Goal: Task Accomplishment & Management: Use online tool/utility

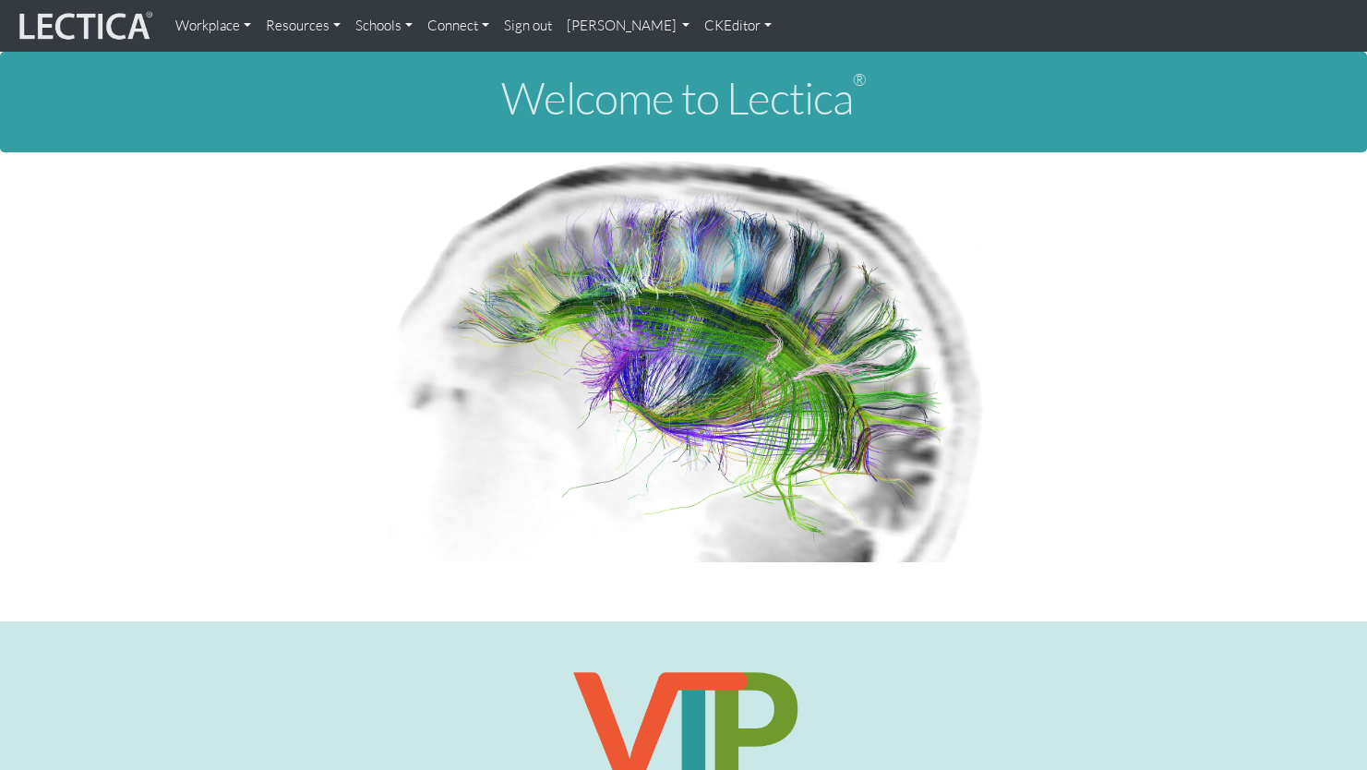
click at [560, 21] on link "[PERSON_NAME]" at bounding box center [628, 25] width 138 height 37
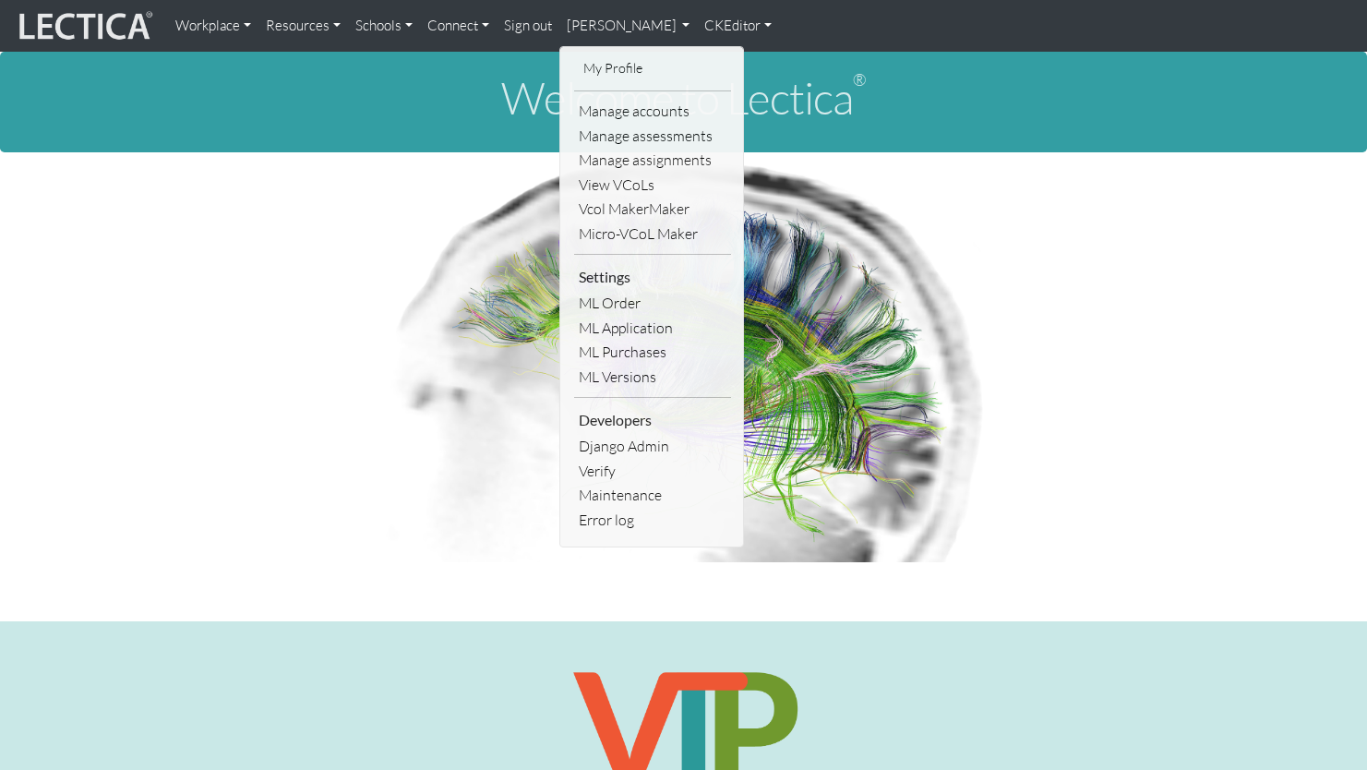
click at [579, 61] on link "My Profile" at bounding box center [653, 68] width 148 height 23
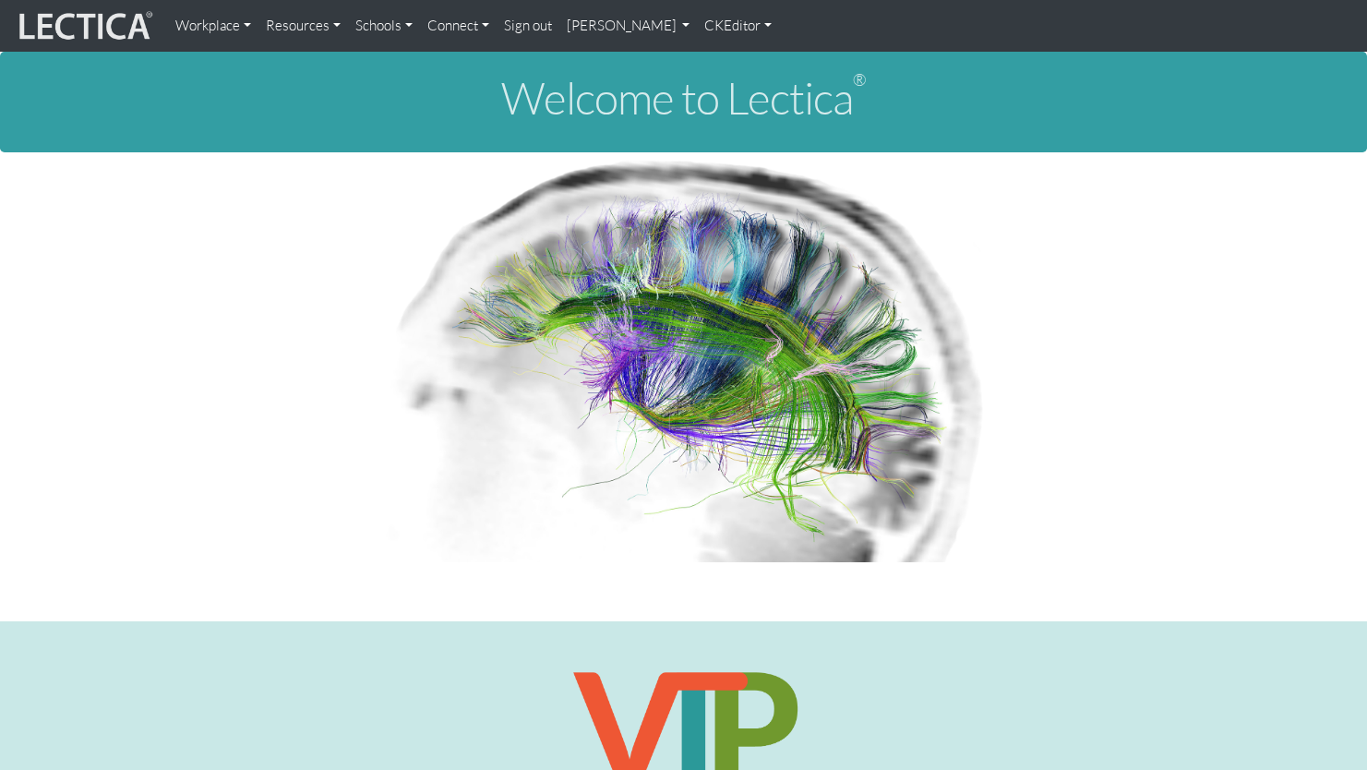
click at [579, 23] on link "[PERSON_NAME]" at bounding box center [628, 25] width 138 height 37
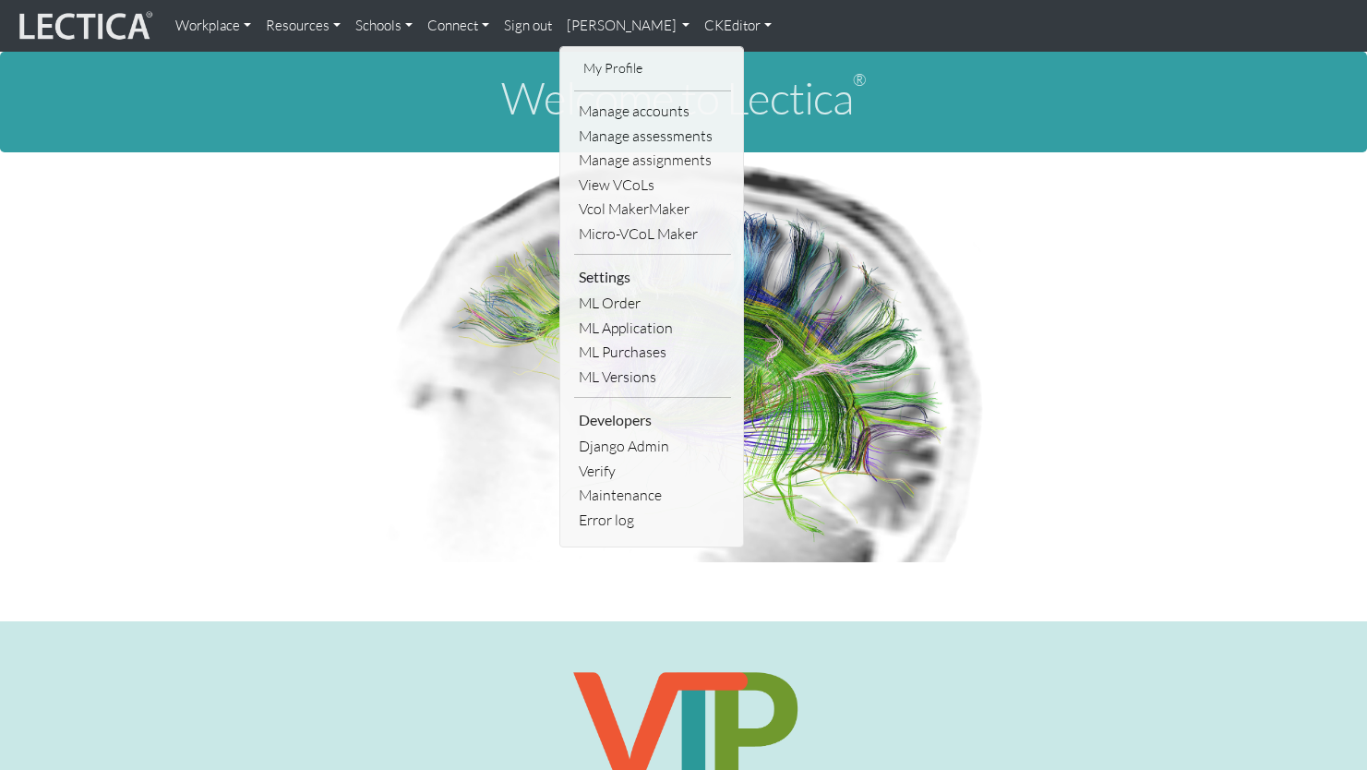
click at [306, 360] on p at bounding box center [684, 357] width 1025 height 410
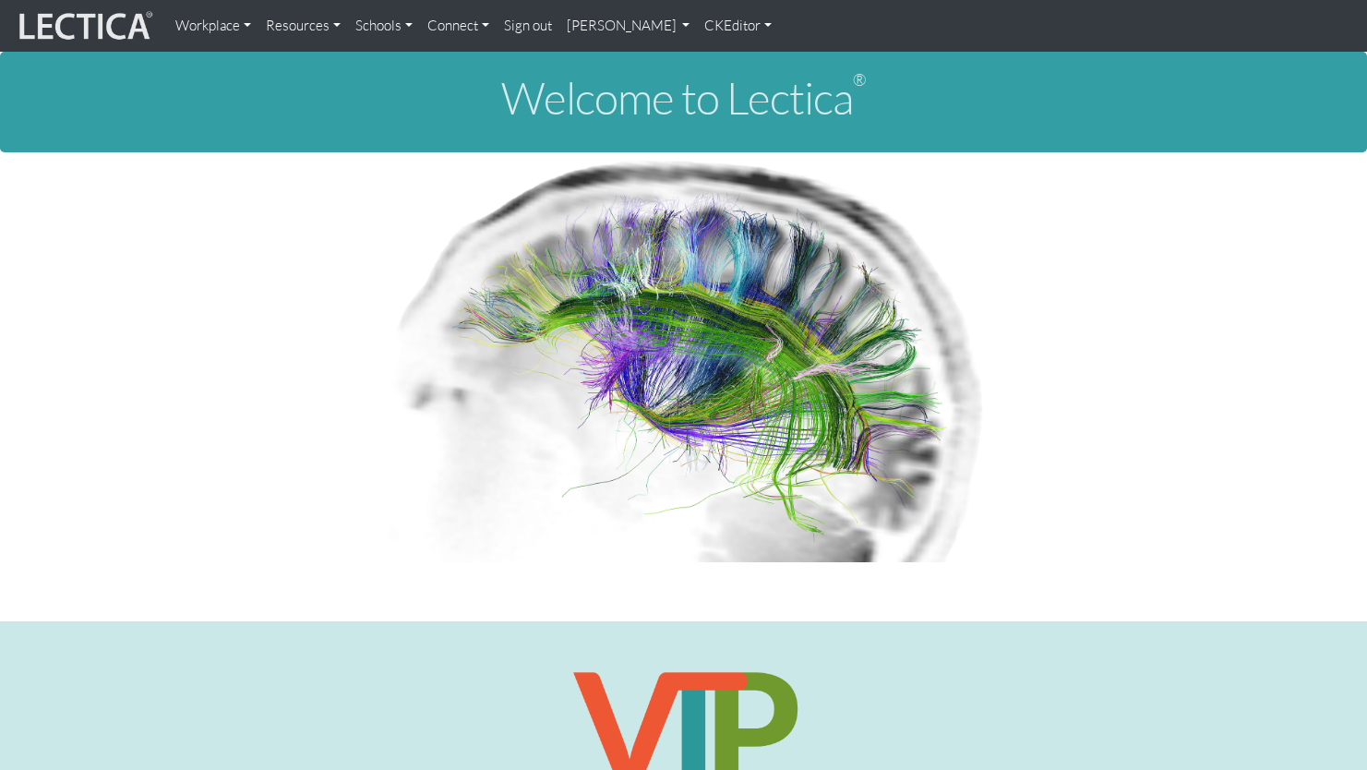
click at [306, 360] on p at bounding box center [684, 357] width 1025 height 410
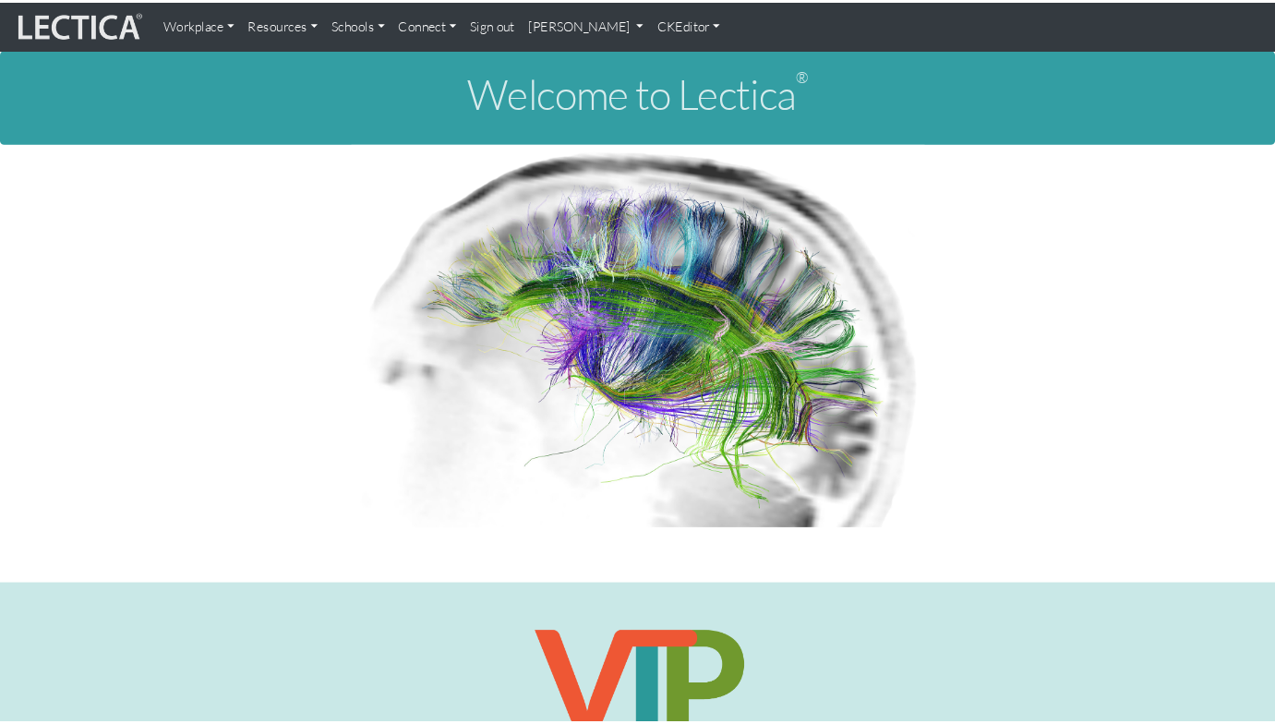
scroll to position [14, 0]
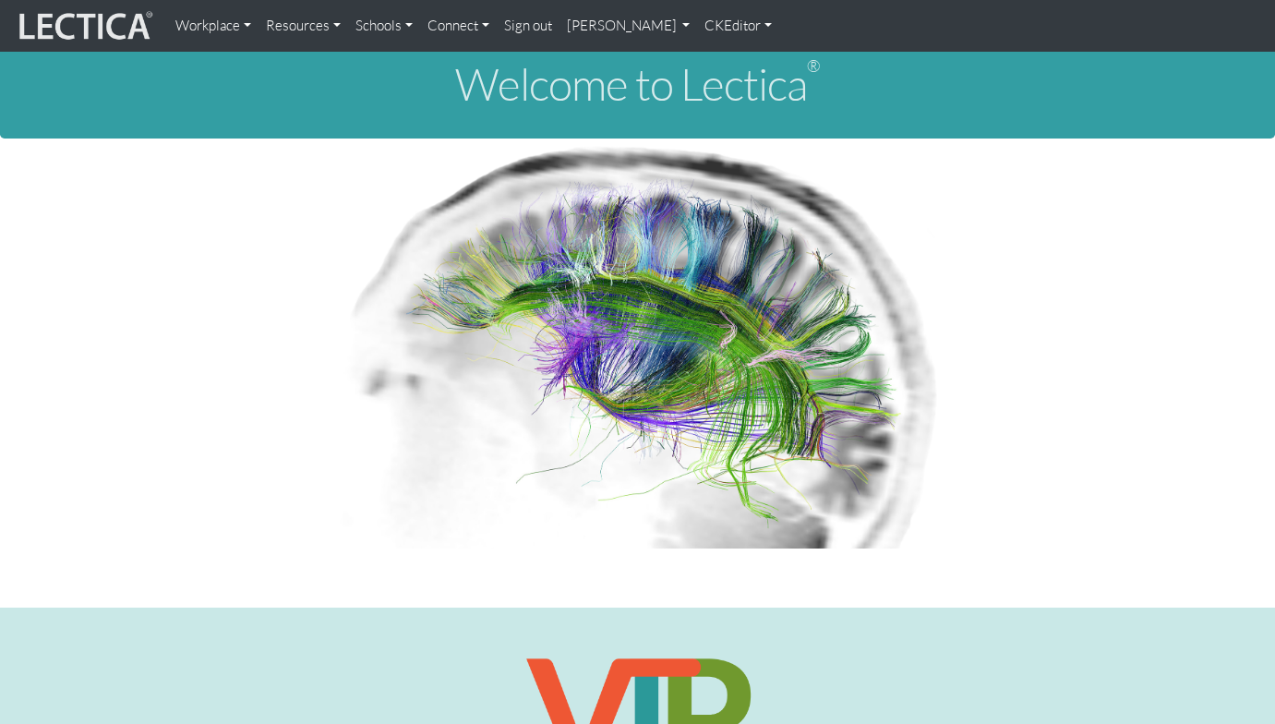
click at [255, 342] on p at bounding box center [638, 343] width 1025 height 410
click at [286, 338] on p at bounding box center [638, 343] width 1025 height 410
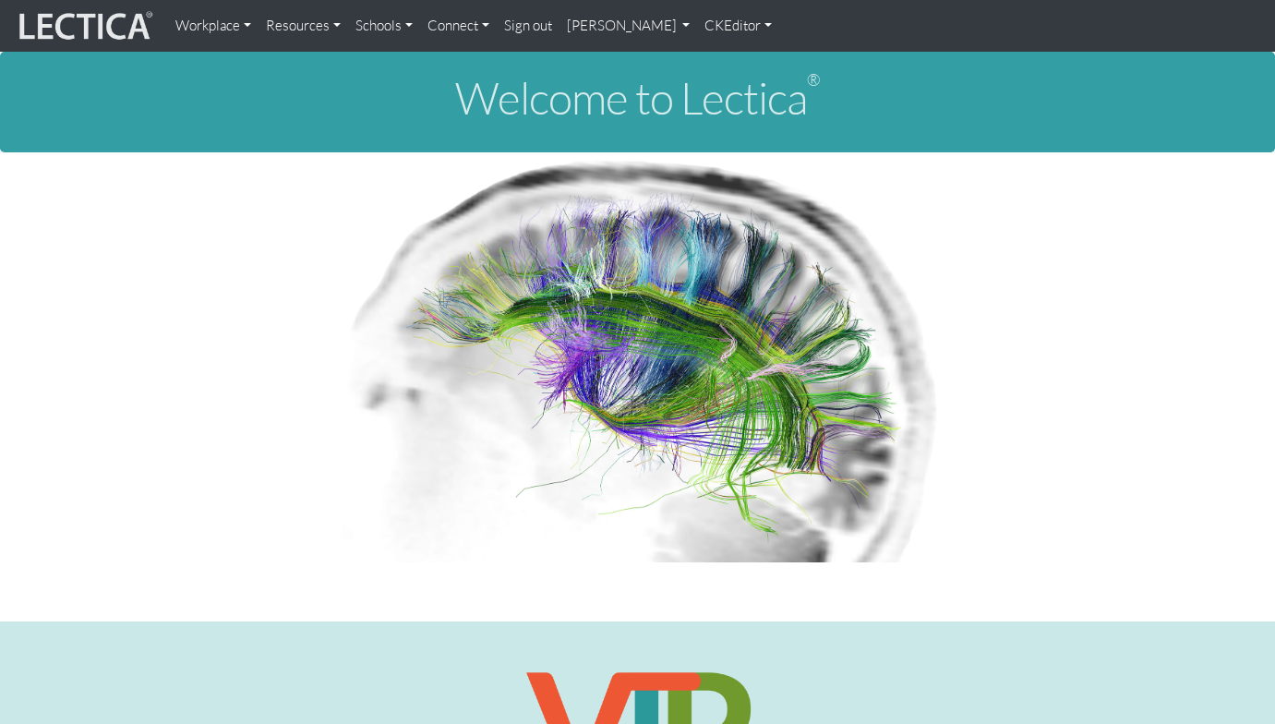
click at [579, 30] on link "[PERSON_NAME]" at bounding box center [628, 25] width 138 height 37
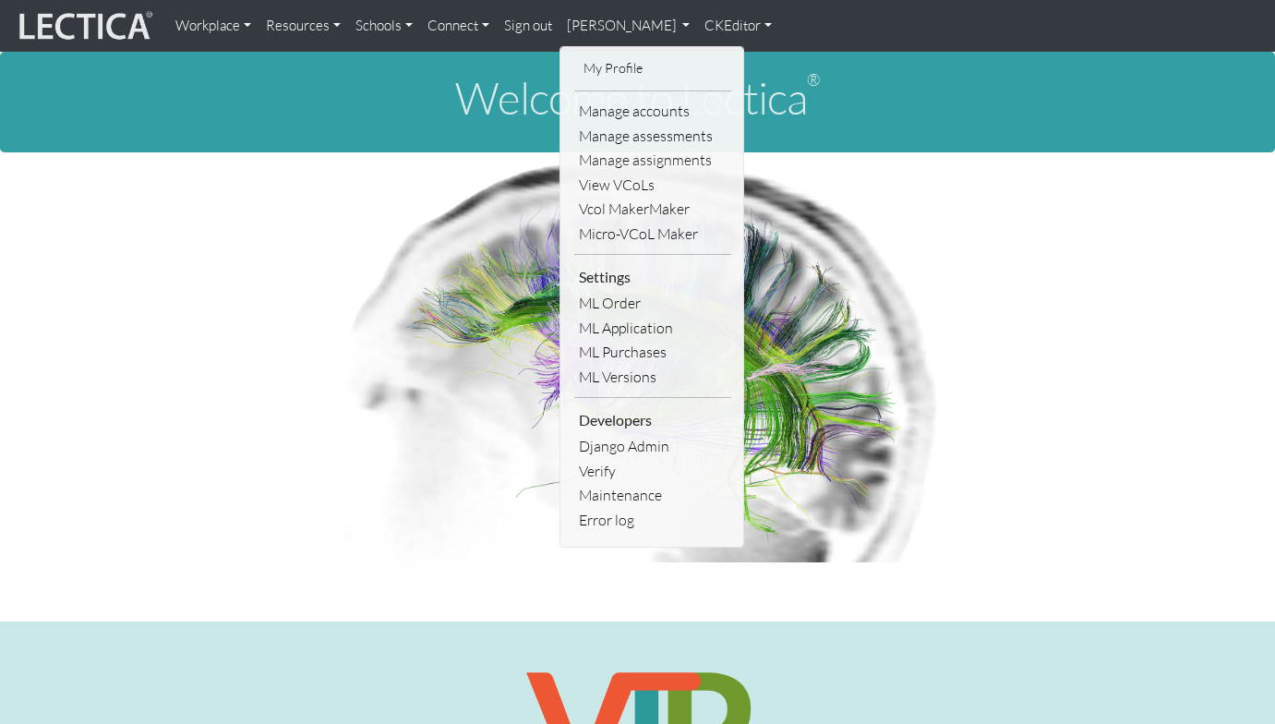
click at [510, 28] on link "Sign out" at bounding box center [528, 25] width 63 height 37
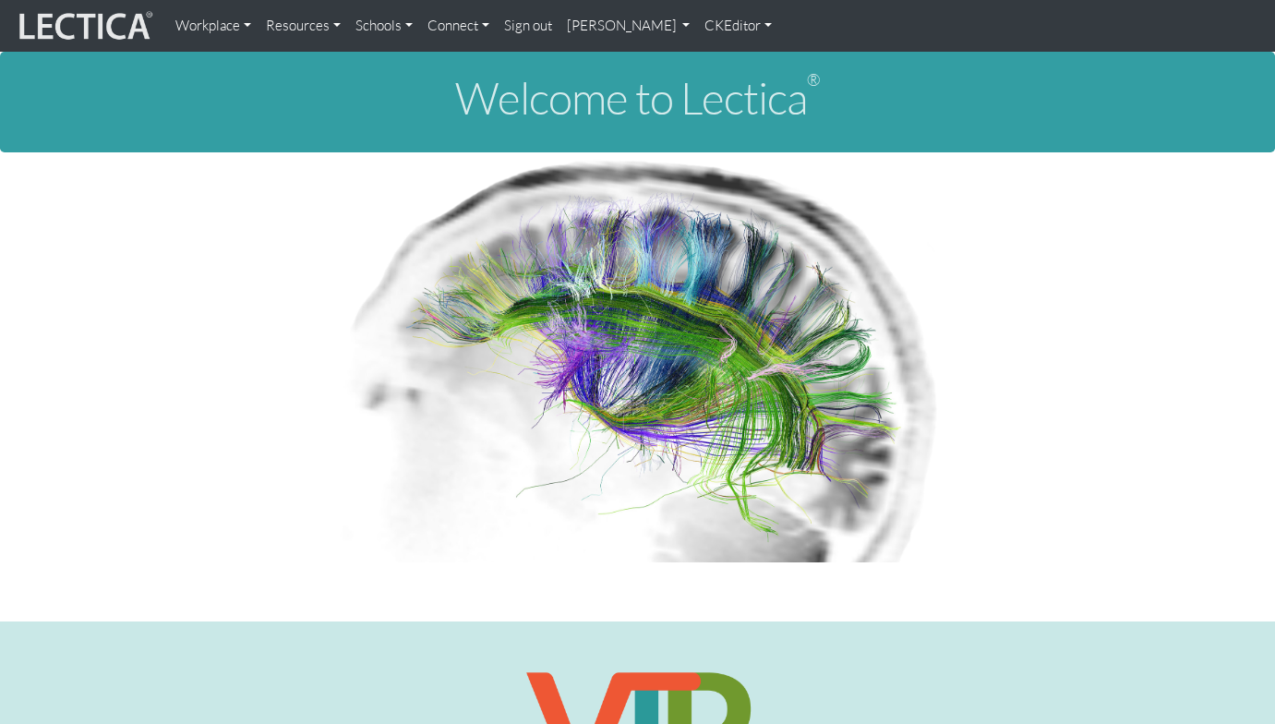
click at [559, 29] on link "[PERSON_NAME]" at bounding box center [628, 25] width 138 height 37
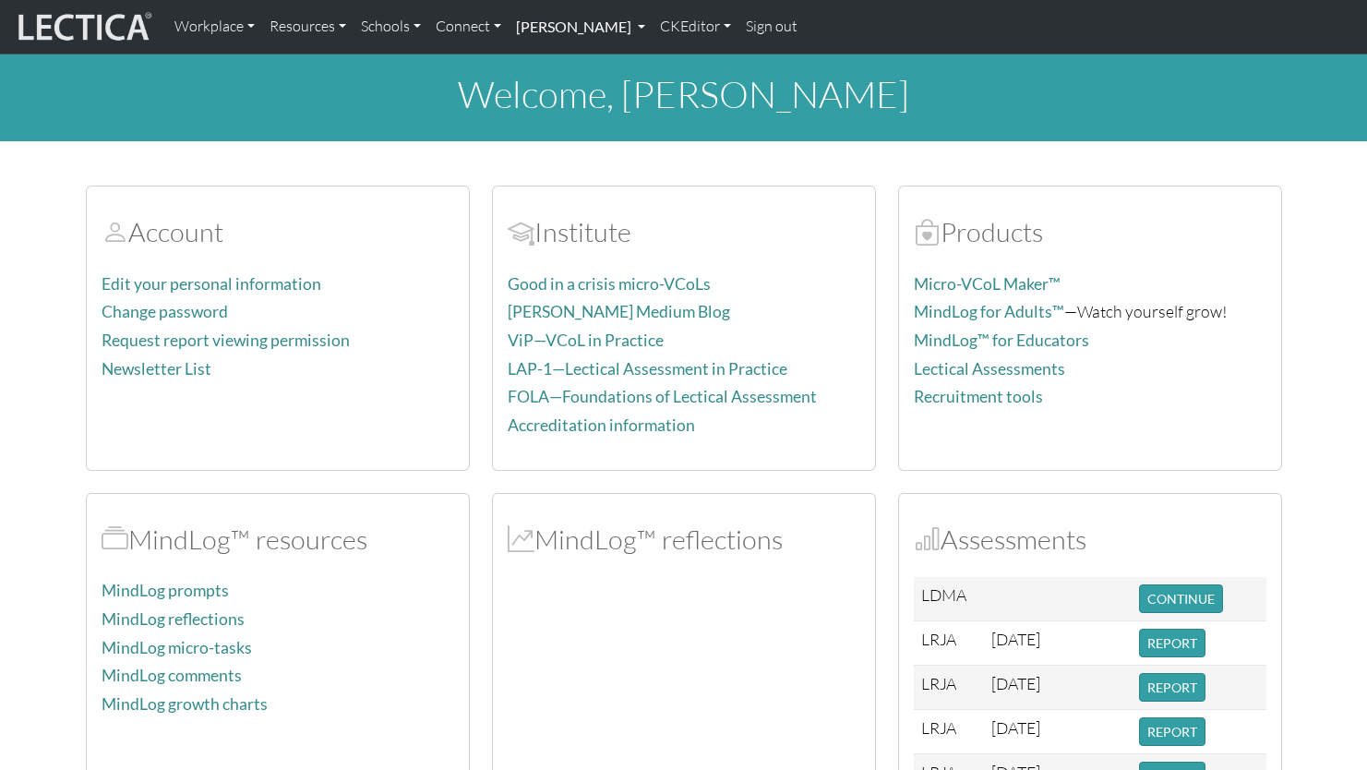
click at [563, 22] on link "[PERSON_NAME]" at bounding box center [581, 26] width 144 height 39
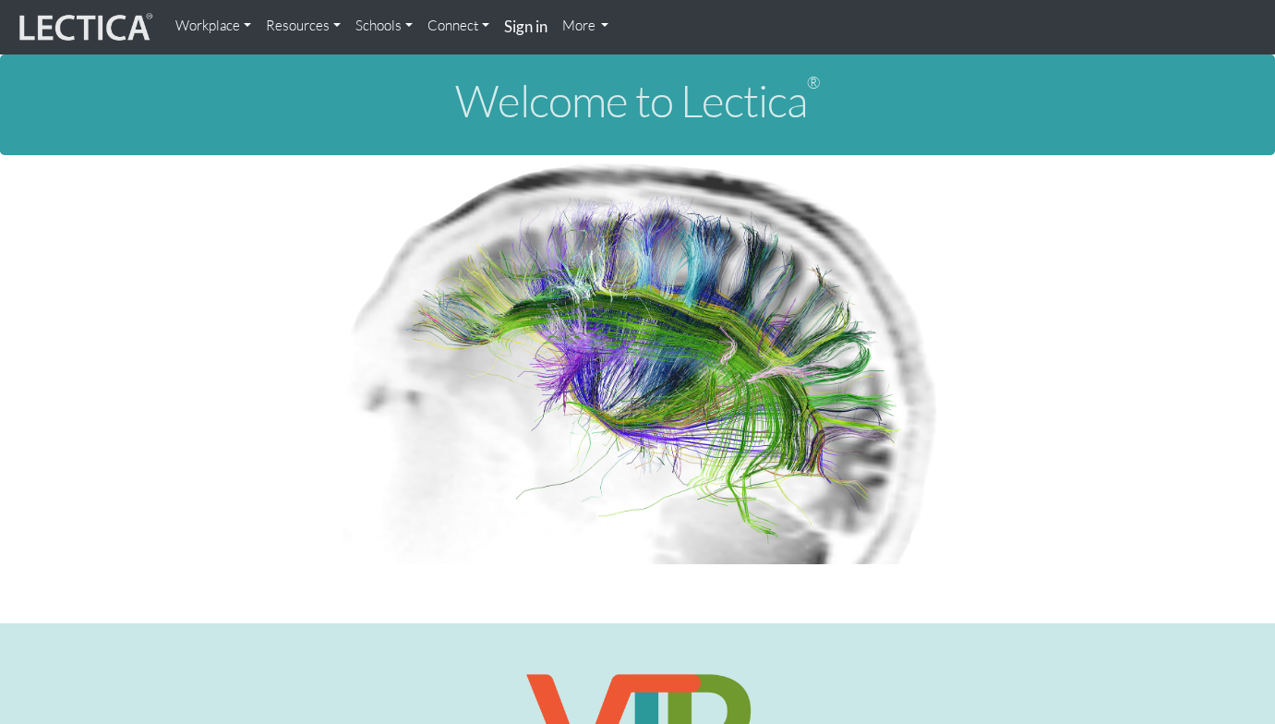
scroll to position [1, 0]
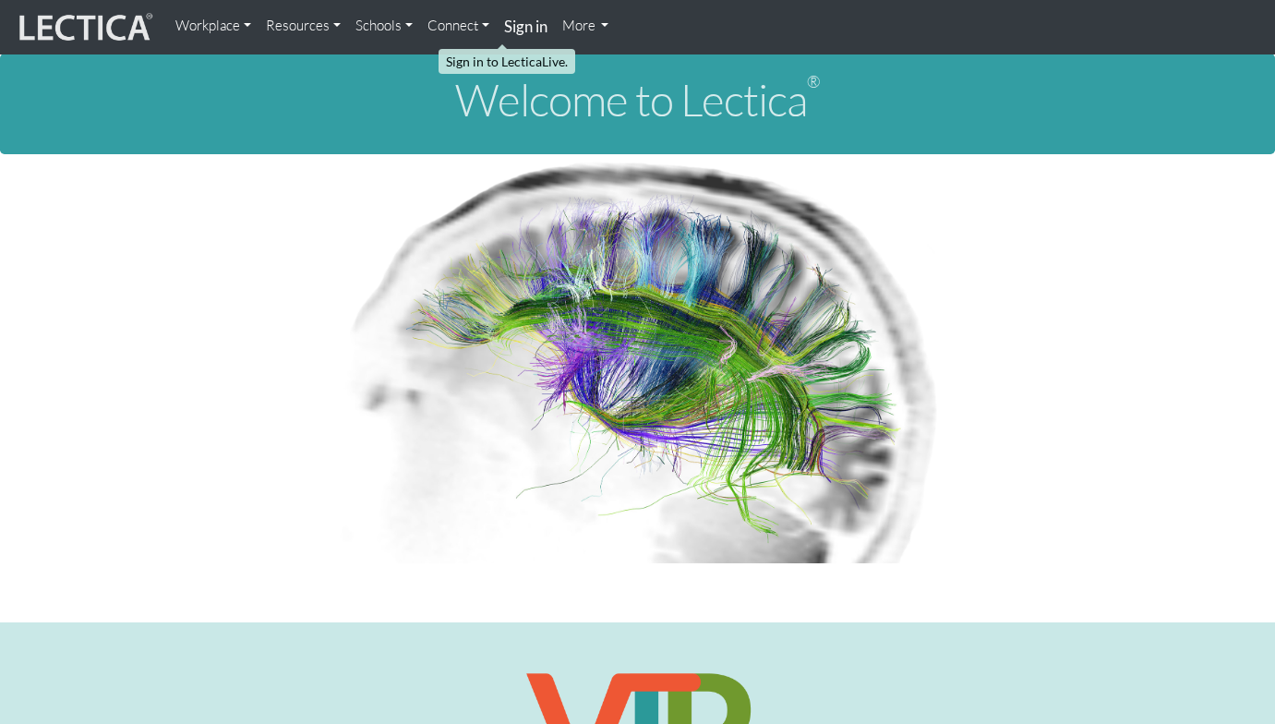
click at [505, 28] on strong "Sign in" at bounding box center [525, 26] width 43 height 19
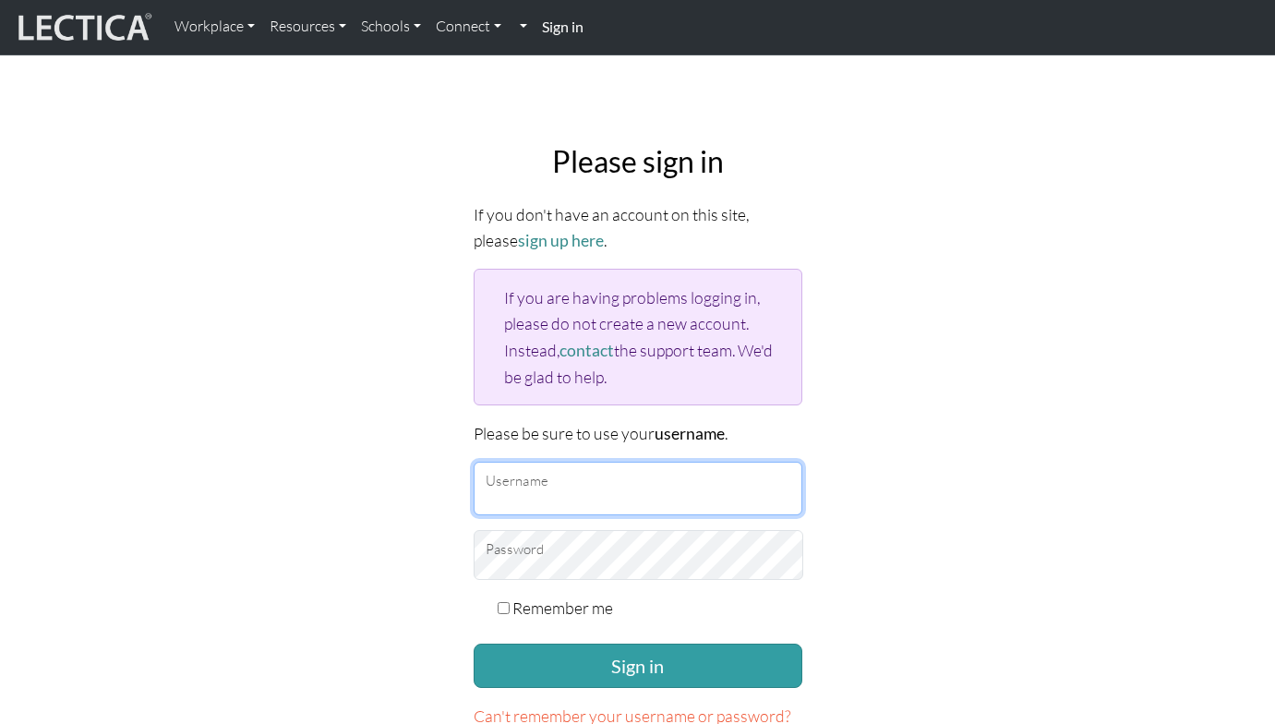
click at [515, 462] on input "Username" at bounding box center [638, 489] width 329 height 54
type input "theodawson"
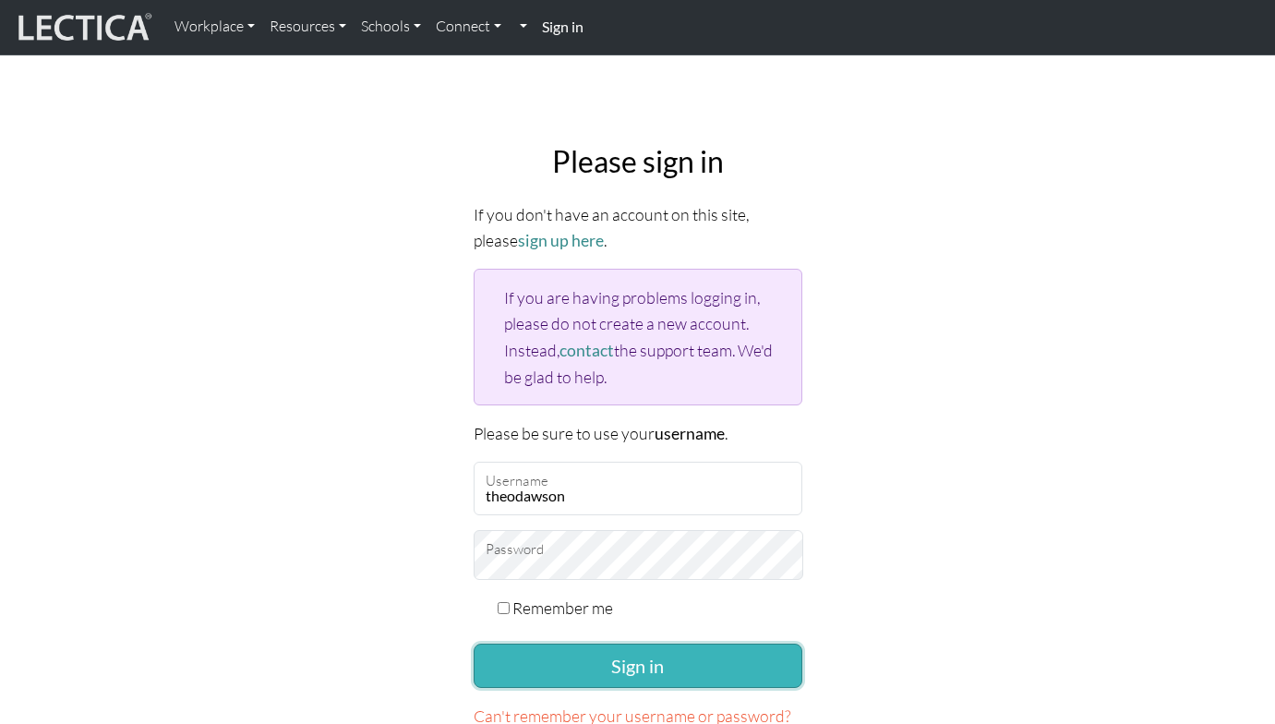
click at [586, 643] on button "Sign in" at bounding box center [638, 665] width 329 height 44
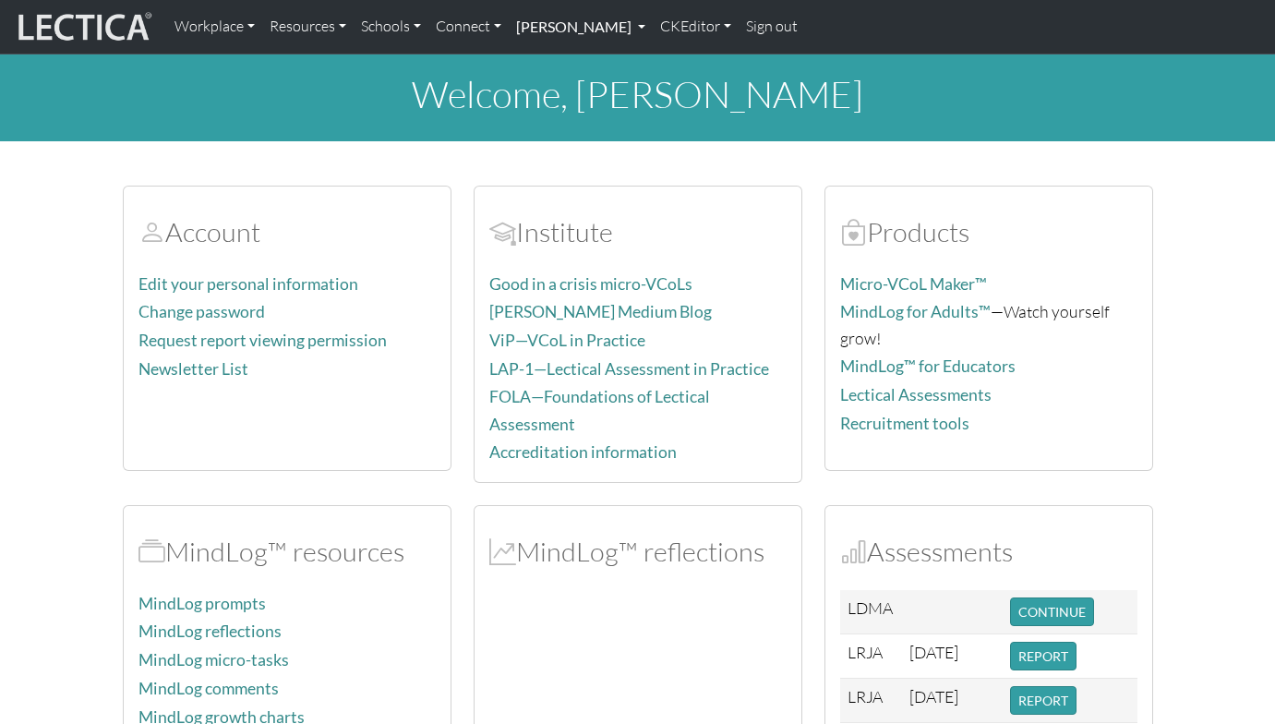
click at [551, 27] on link "[PERSON_NAME]" at bounding box center [581, 26] width 144 height 39
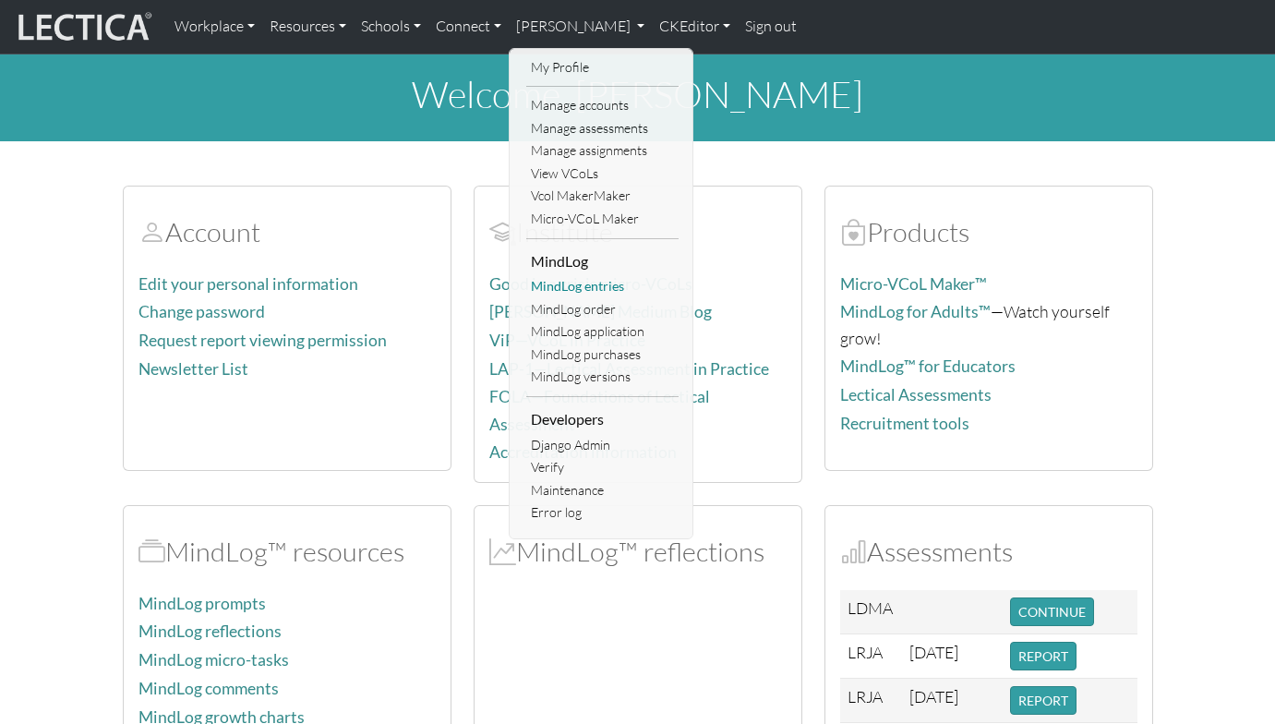
click at [559, 275] on link "MindLog entries" at bounding box center [602, 286] width 152 height 23
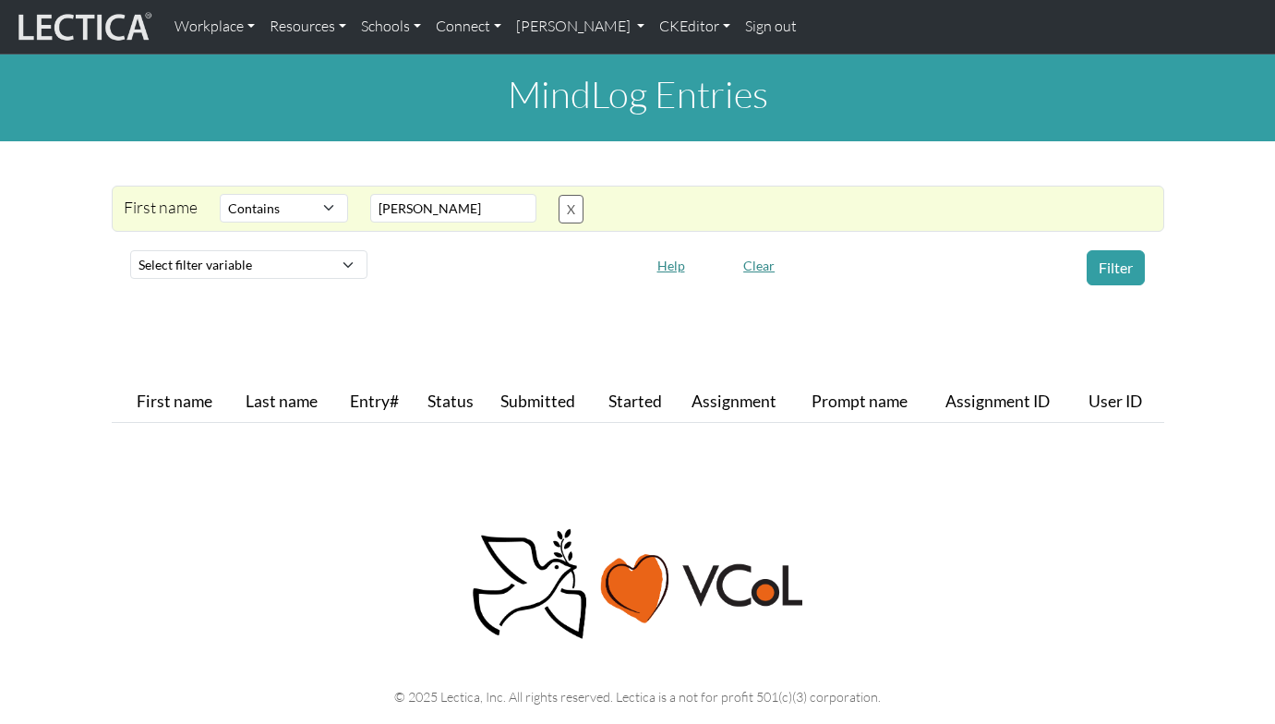
select select "icontains"
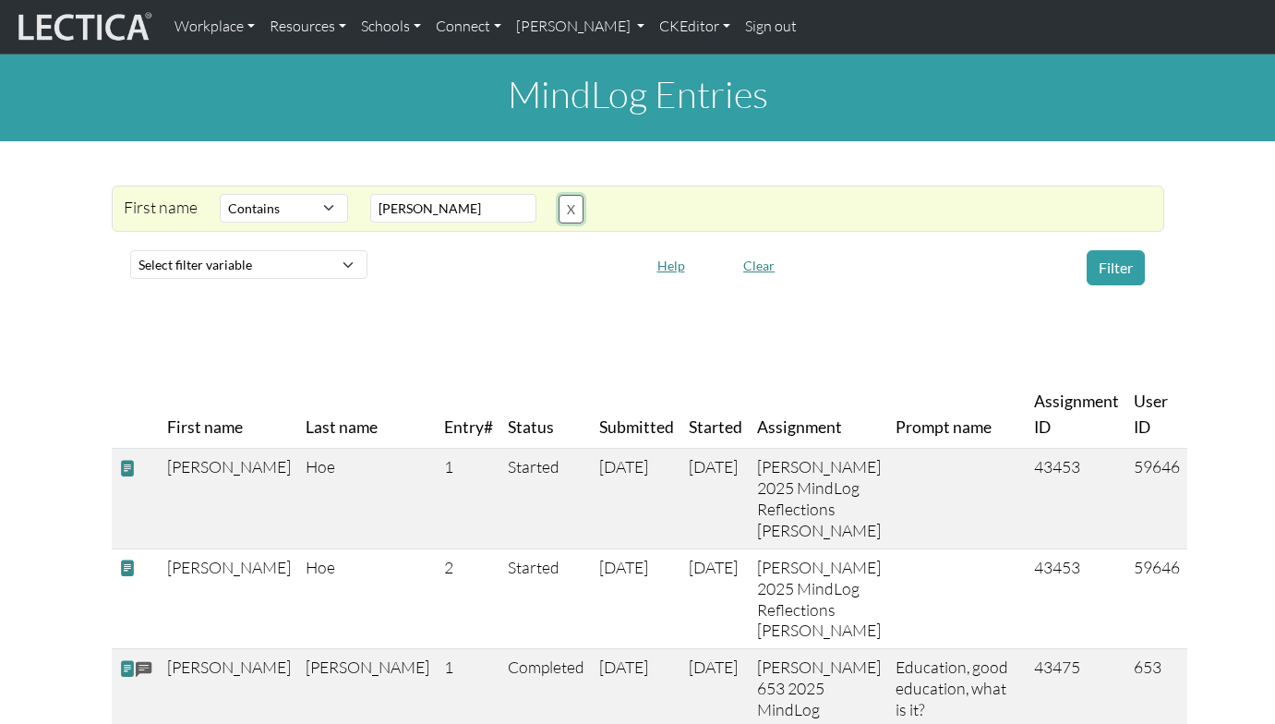
click at [558, 197] on button "X" at bounding box center [570, 209] width 25 height 29
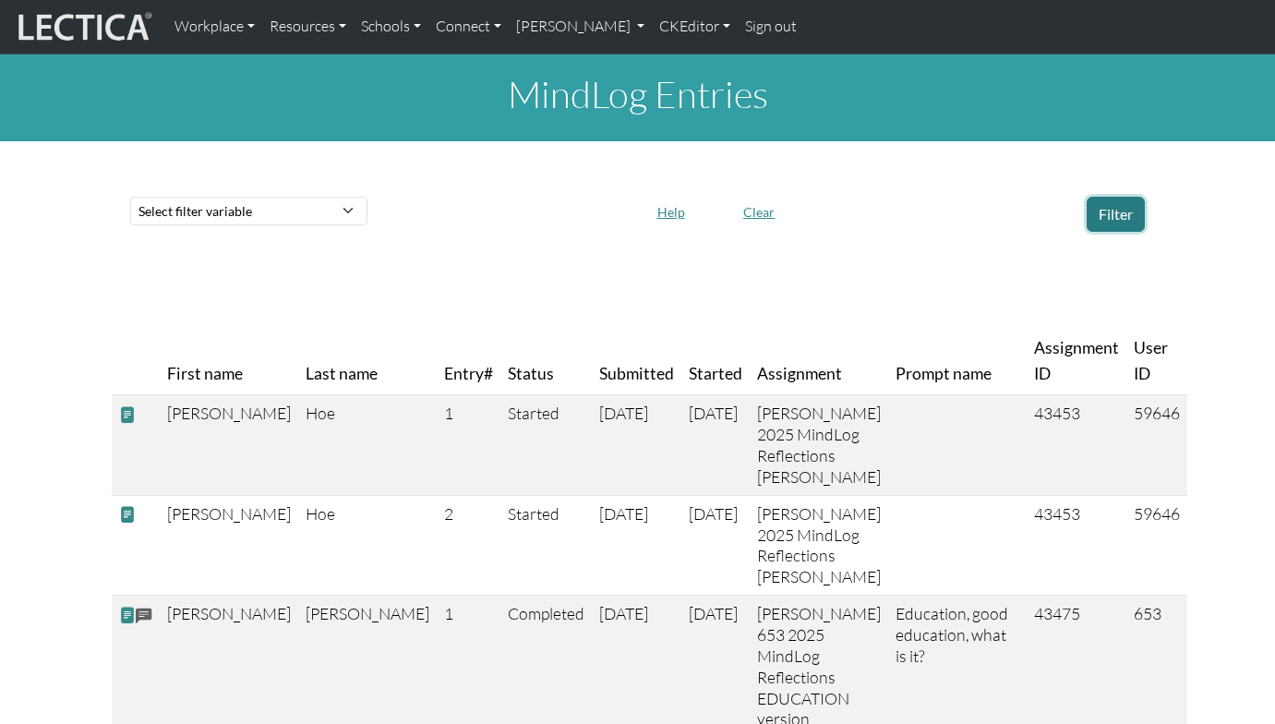
click at [1122, 198] on button "Filter" at bounding box center [1115, 214] width 58 height 35
click at [1127, 197] on button "Filter" at bounding box center [1115, 214] width 58 height 35
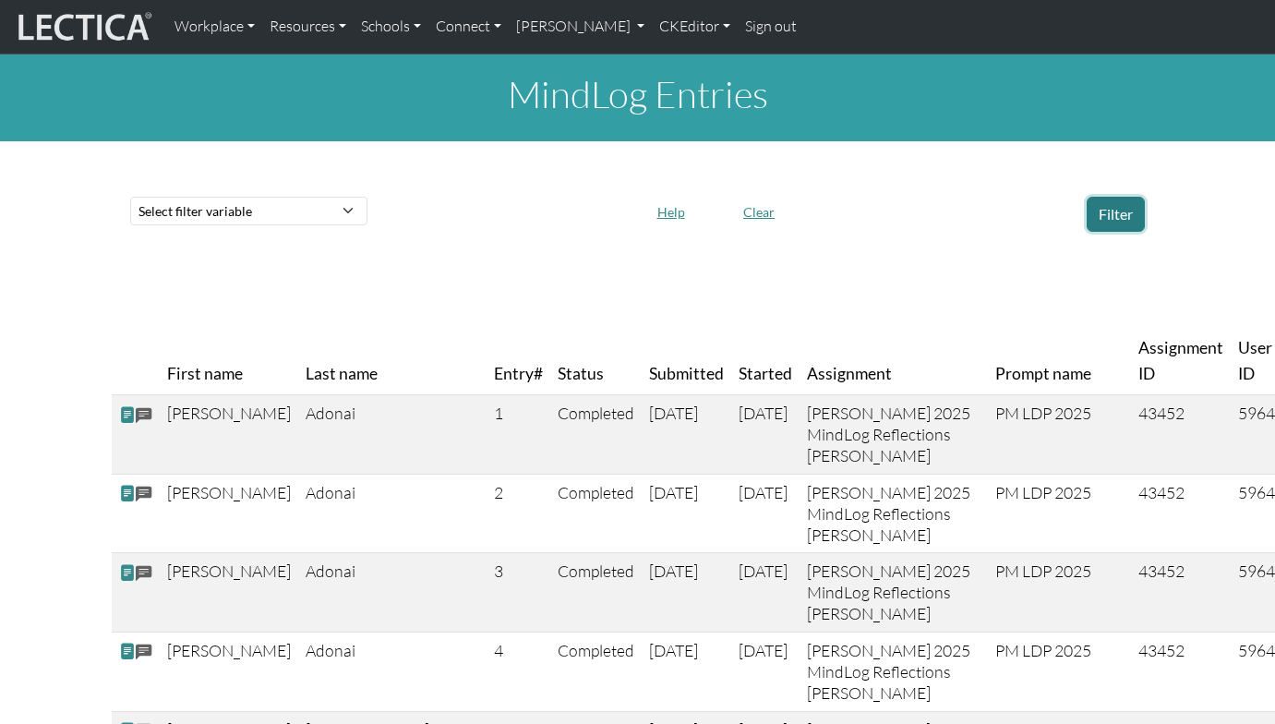
click at [1113, 201] on button "Filter" at bounding box center [1115, 214] width 58 height 35
